Goal: Information Seeking & Learning: Learn about a topic

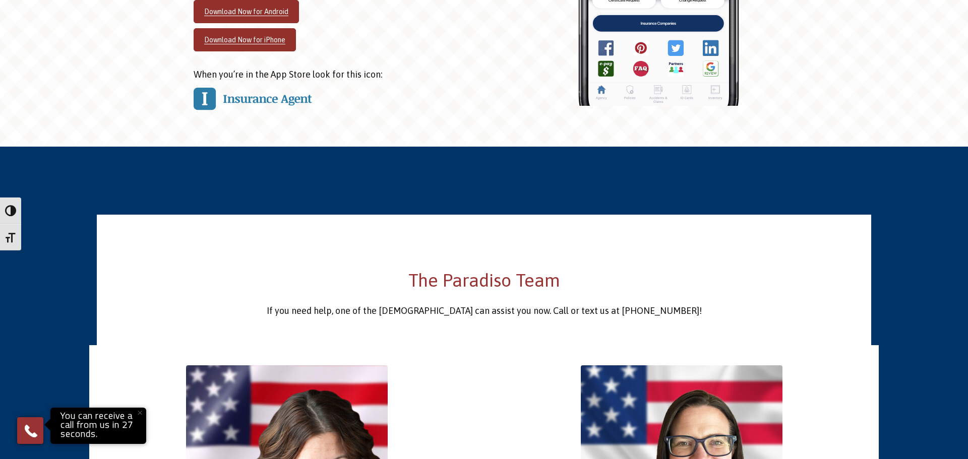
scroll to position [3338, 0]
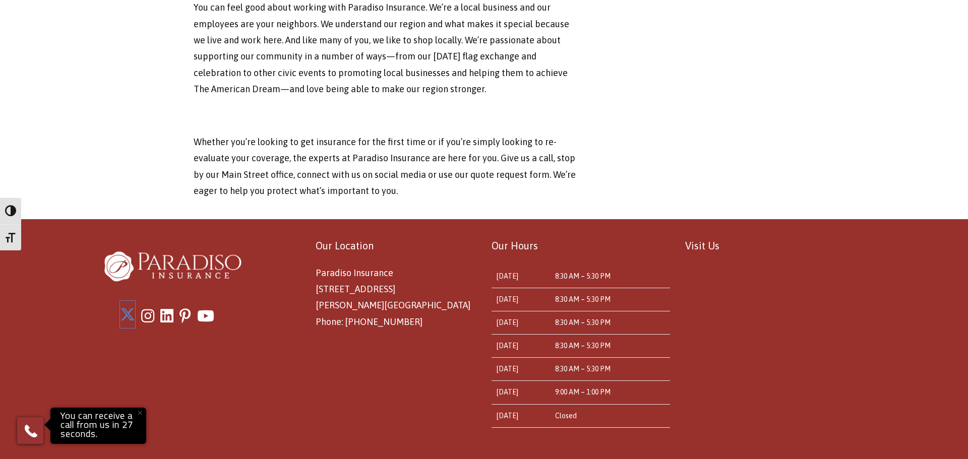
click at [128, 307] on icon "X" at bounding box center [127, 314] width 15 height 15
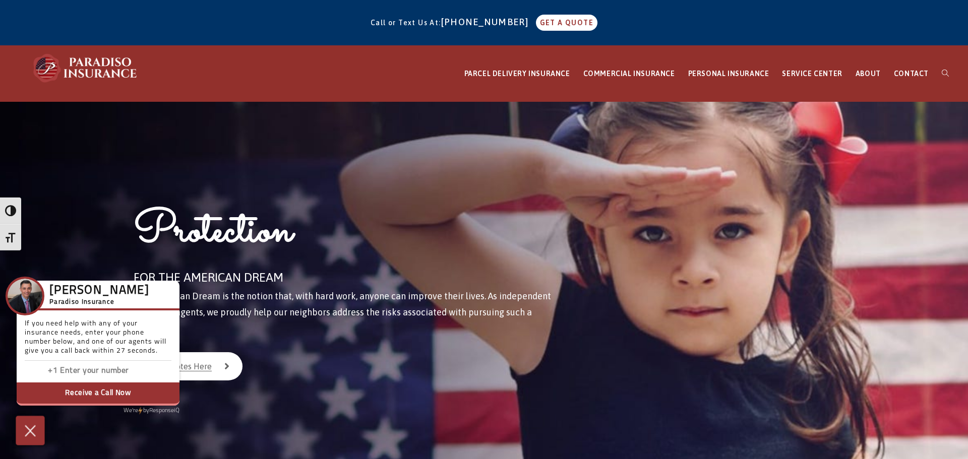
click at [27, 435] on img at bounding box center [30, 431] width 17 height 18
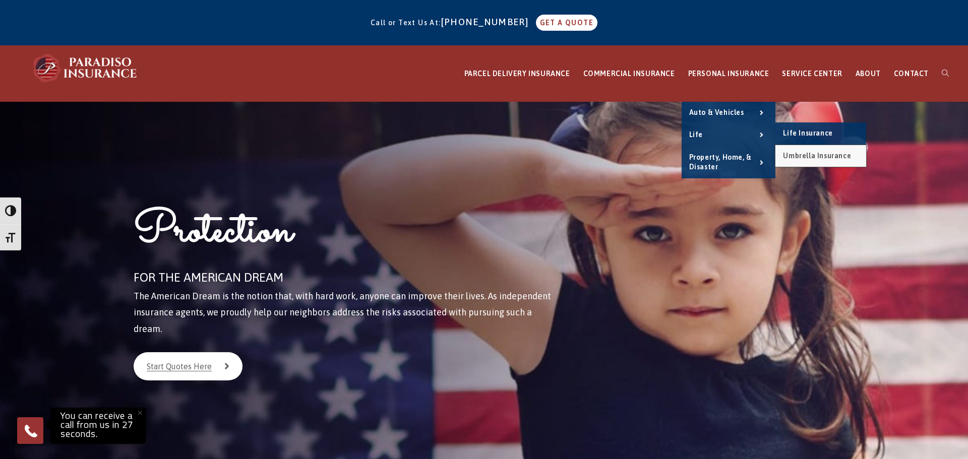
click at [793, 151] on link "Umbrella Insurance" at bounding box center [820, 156] width 91 height 22
